Goal: Obtain resource: Download file/media

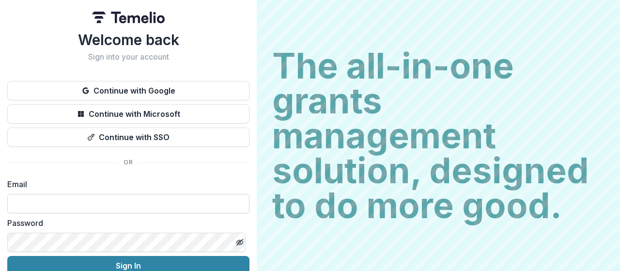
click at [95, 203] on input at bounding box center [128, 203] width 242 height 19
type input "**********"
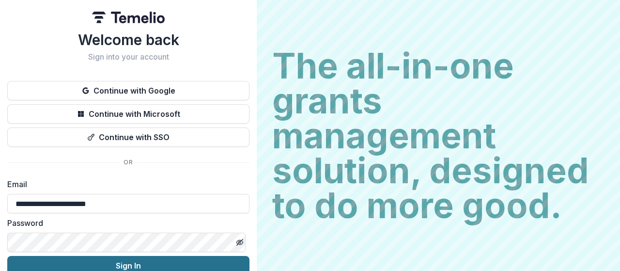
click at [115, 262] on button "Sign In" at bounding box center [128, 265] width 242 height 19
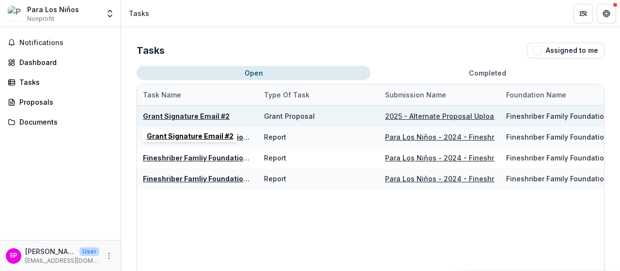
click at [194, 115] on u "Grant Signature Email #2" at bounding box center [186, 116] width 87 height 8
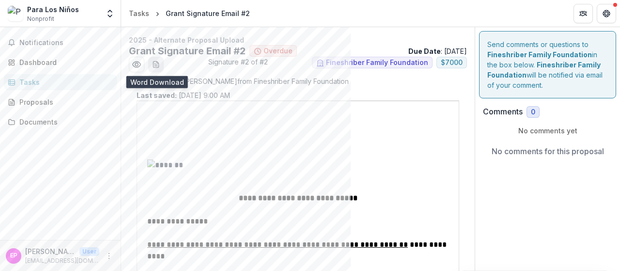
click at [157, 65] on icon "download-word-button" at bounding box center [156, 65] width 8 height 8
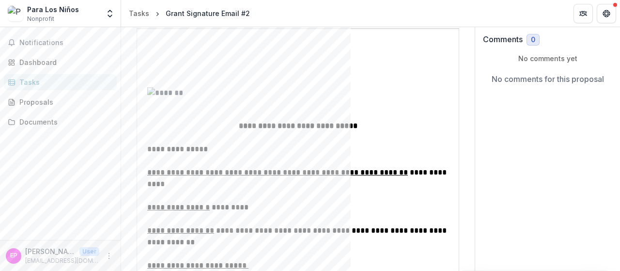
click at [299, 101] on div at bounding box center [297, 103] width 301 height 33
drag, startPoint x: 299, startPoint y: 101, endPoint x: 269, endPoint y: 94, distance: 30.3
click at [269, 94] on div at bounding box center [297, 103] width 301 height 33
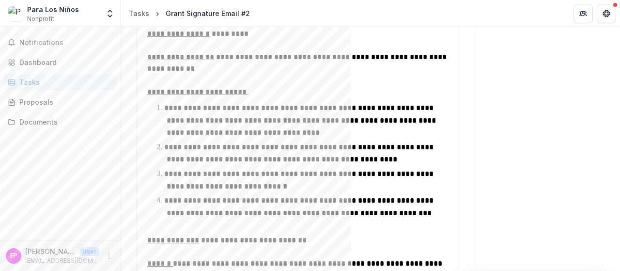
scroll to position [0, 0]
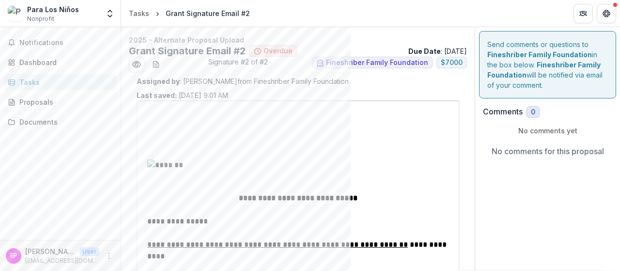
click at [379, 56] on div "Grant Signature Email #2 Overdue Due Date : 08/26/2025" at bounding box center [298, 51] width 338 height 12
